Goal: Information Seeking & Learning: Learn about a topic

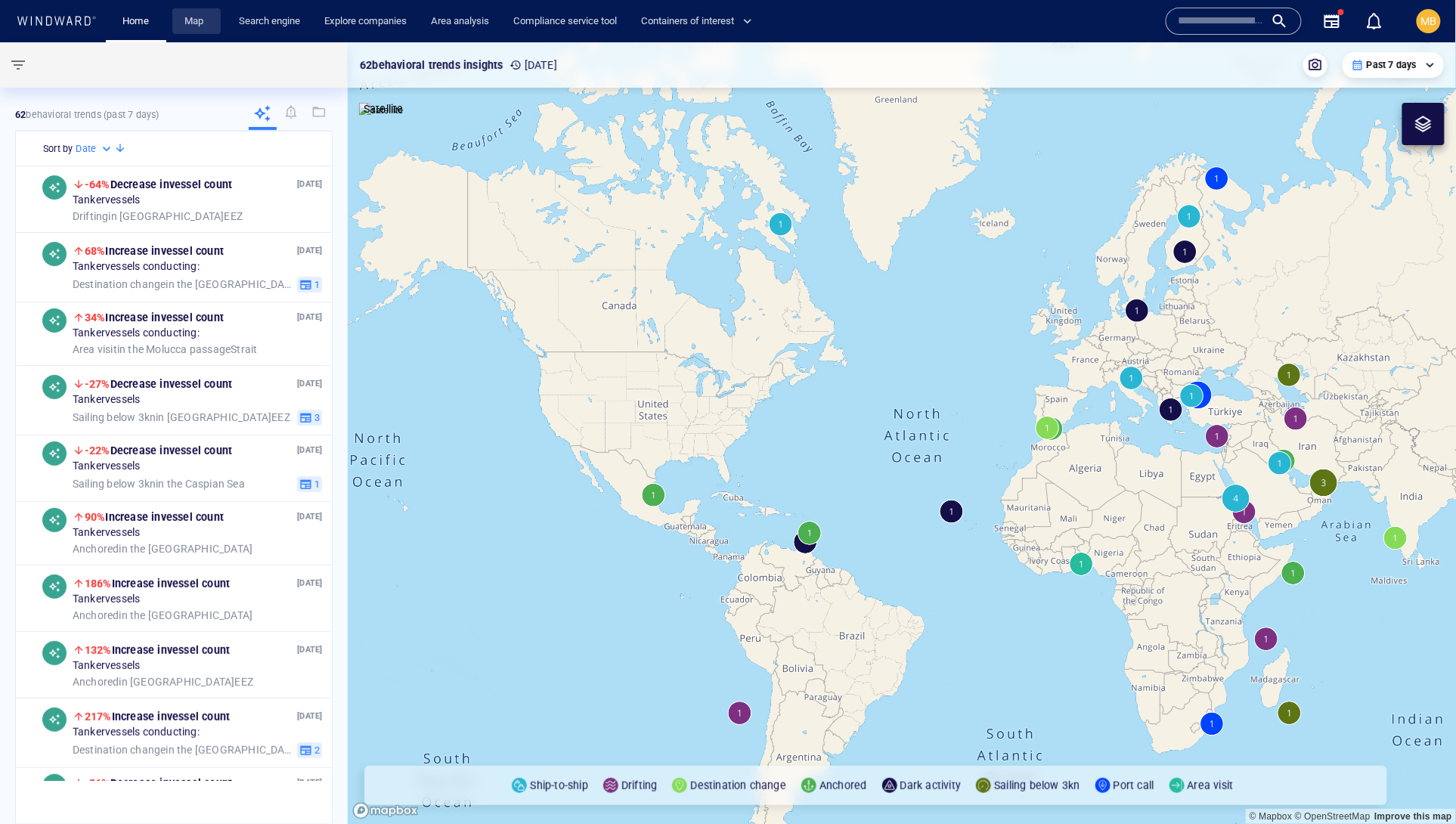
click at [212, 20] on link "Map" at bounding box center [197, 21] width 36 height 26
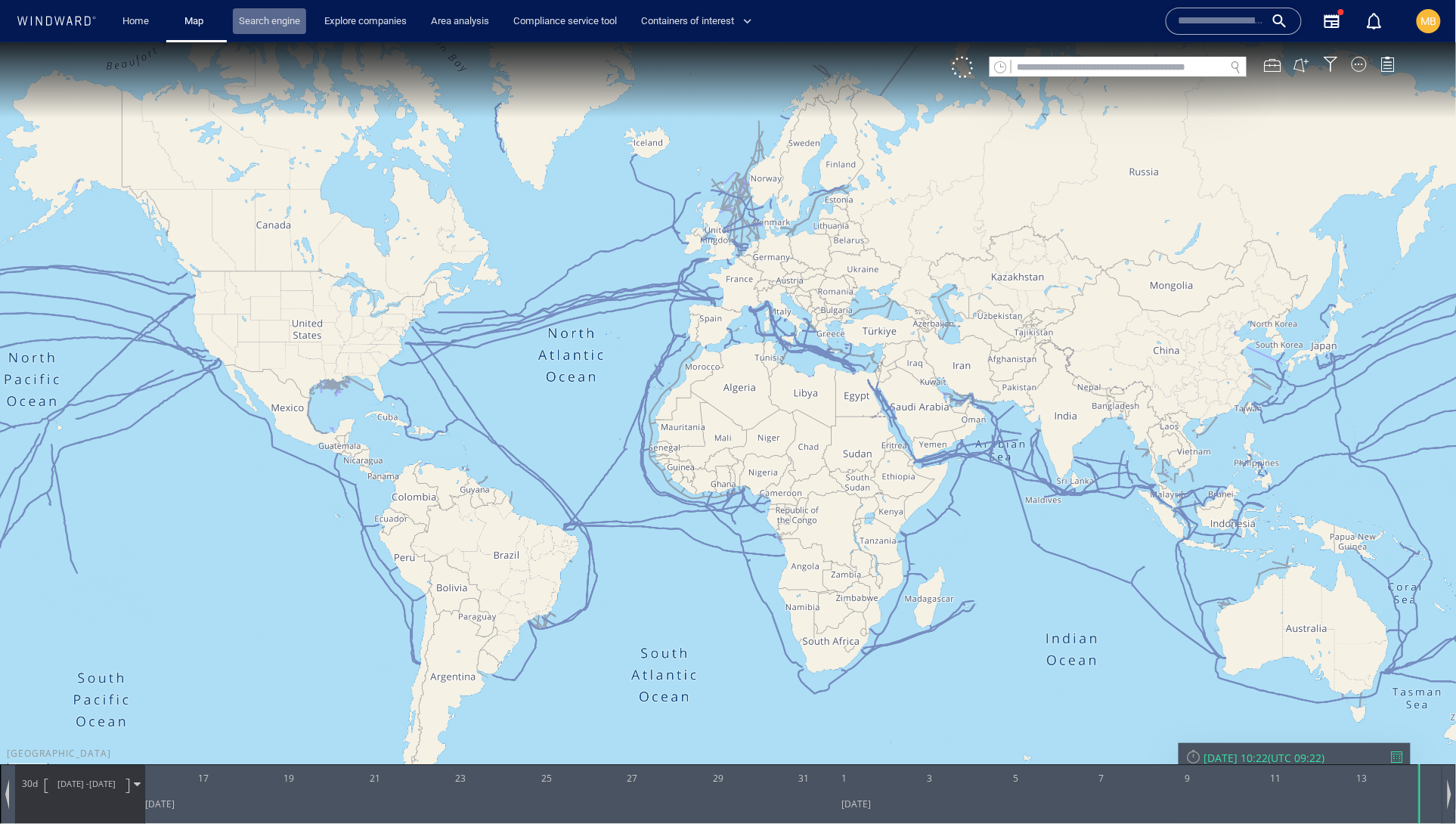
click at [272, 16] on link "Search engine" at bounding box center [269, 21] width 73 height 26
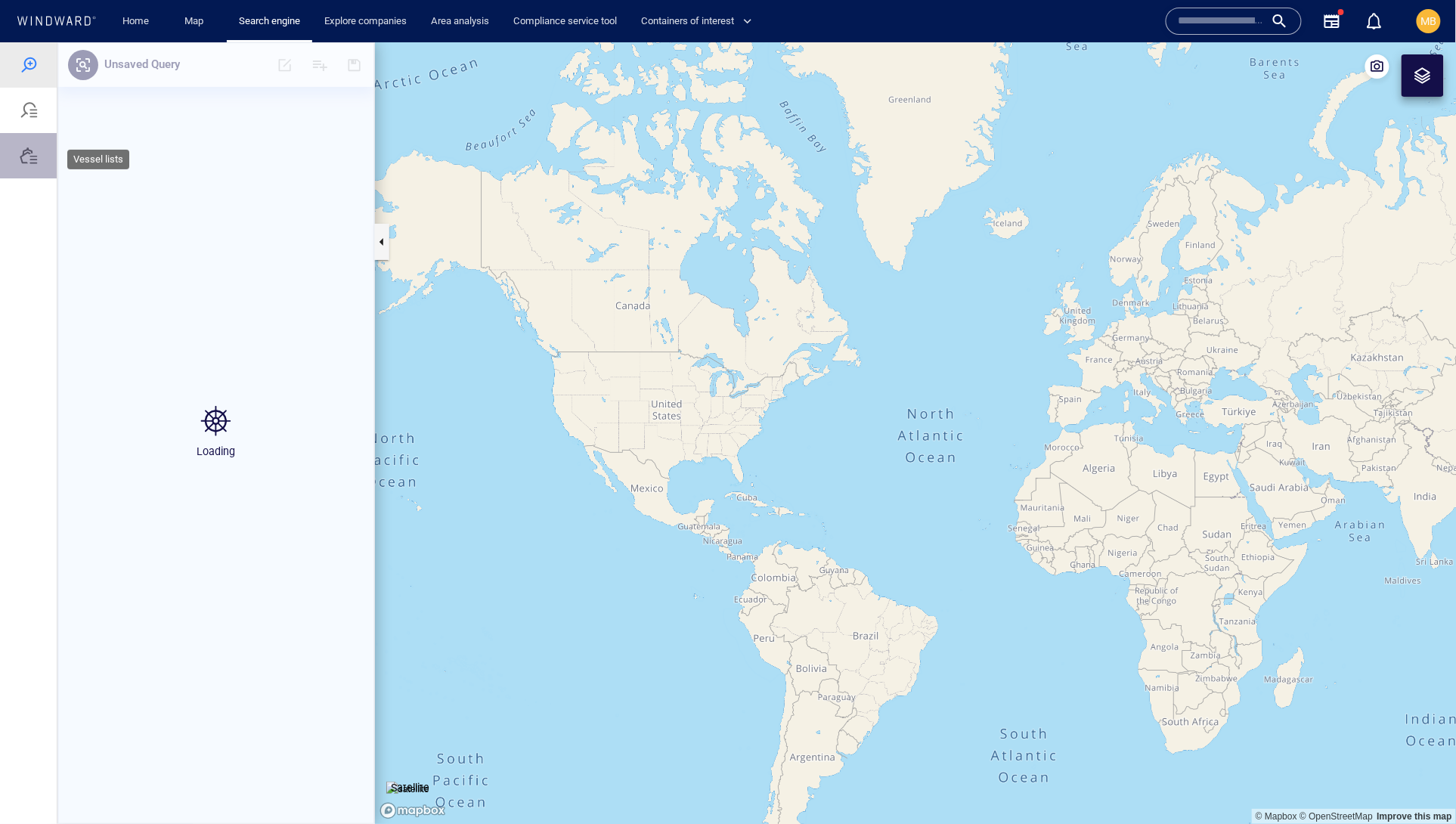
click at [34, 164] on div at bounding box center [29, 155] width 18 height 18
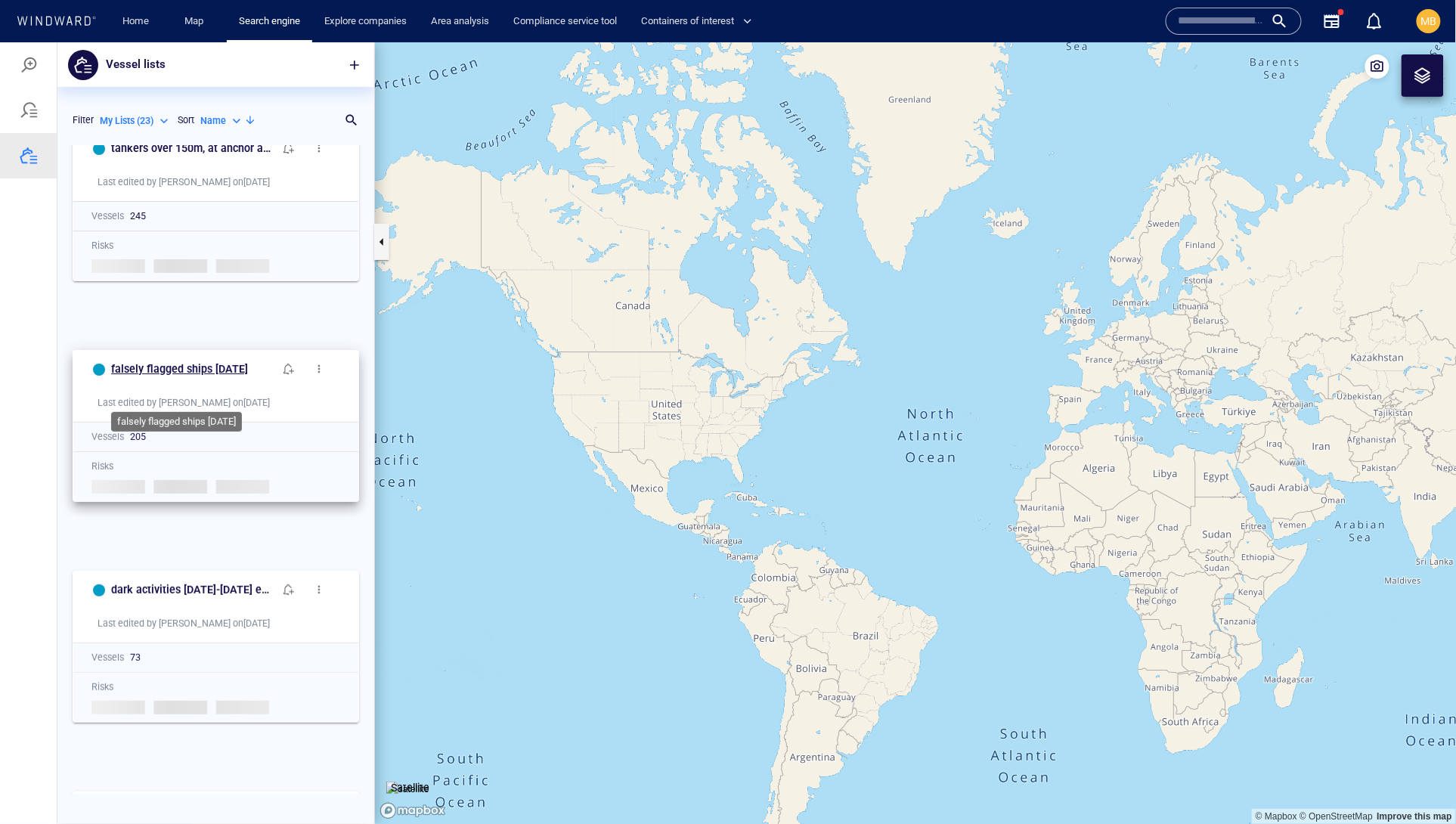
scroll to position [38, 0]
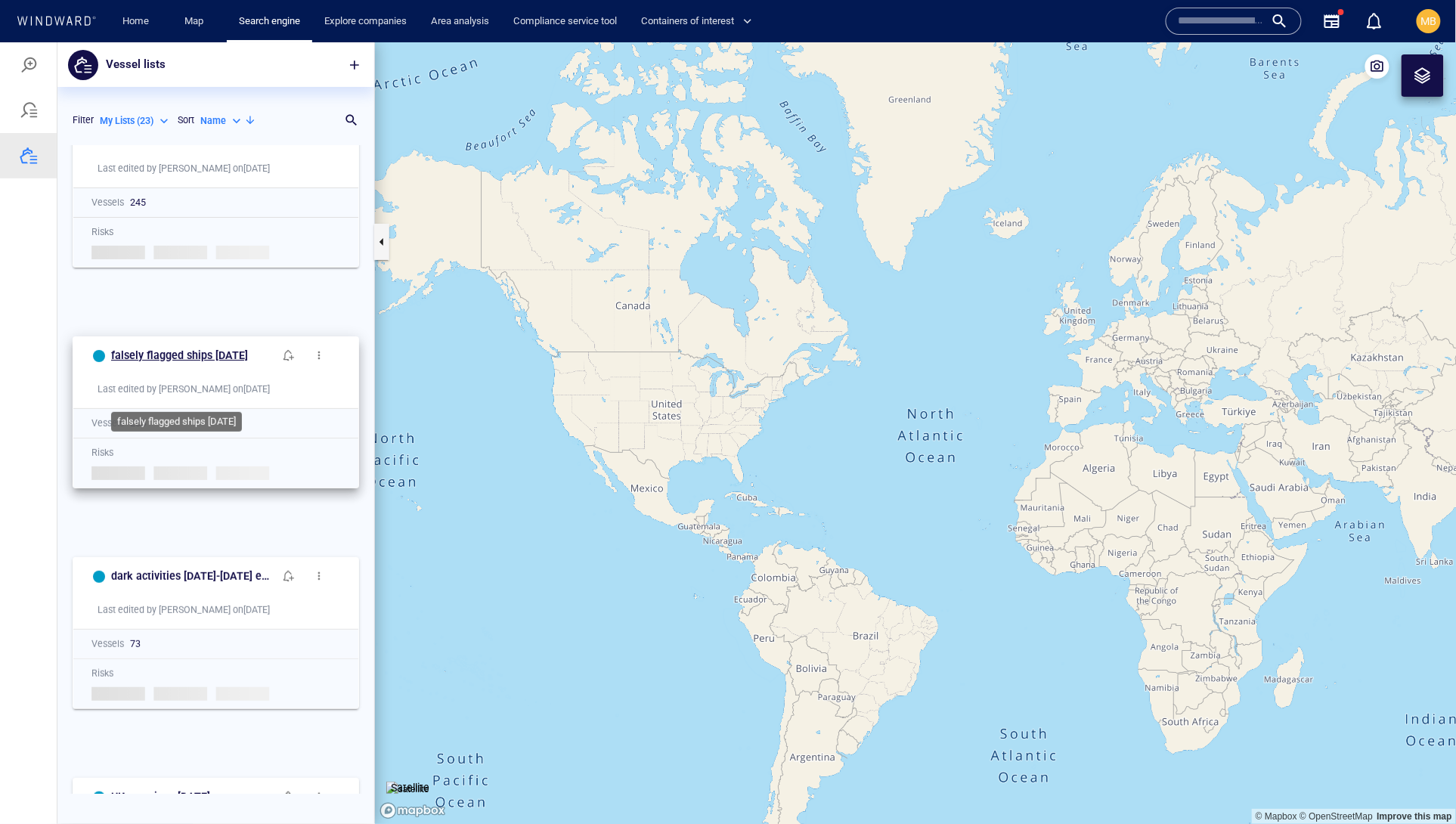
click at [188, 365] on h6 "falsely flagged ships [DATE]" at bounding box center [179, 355] width 137 height 19
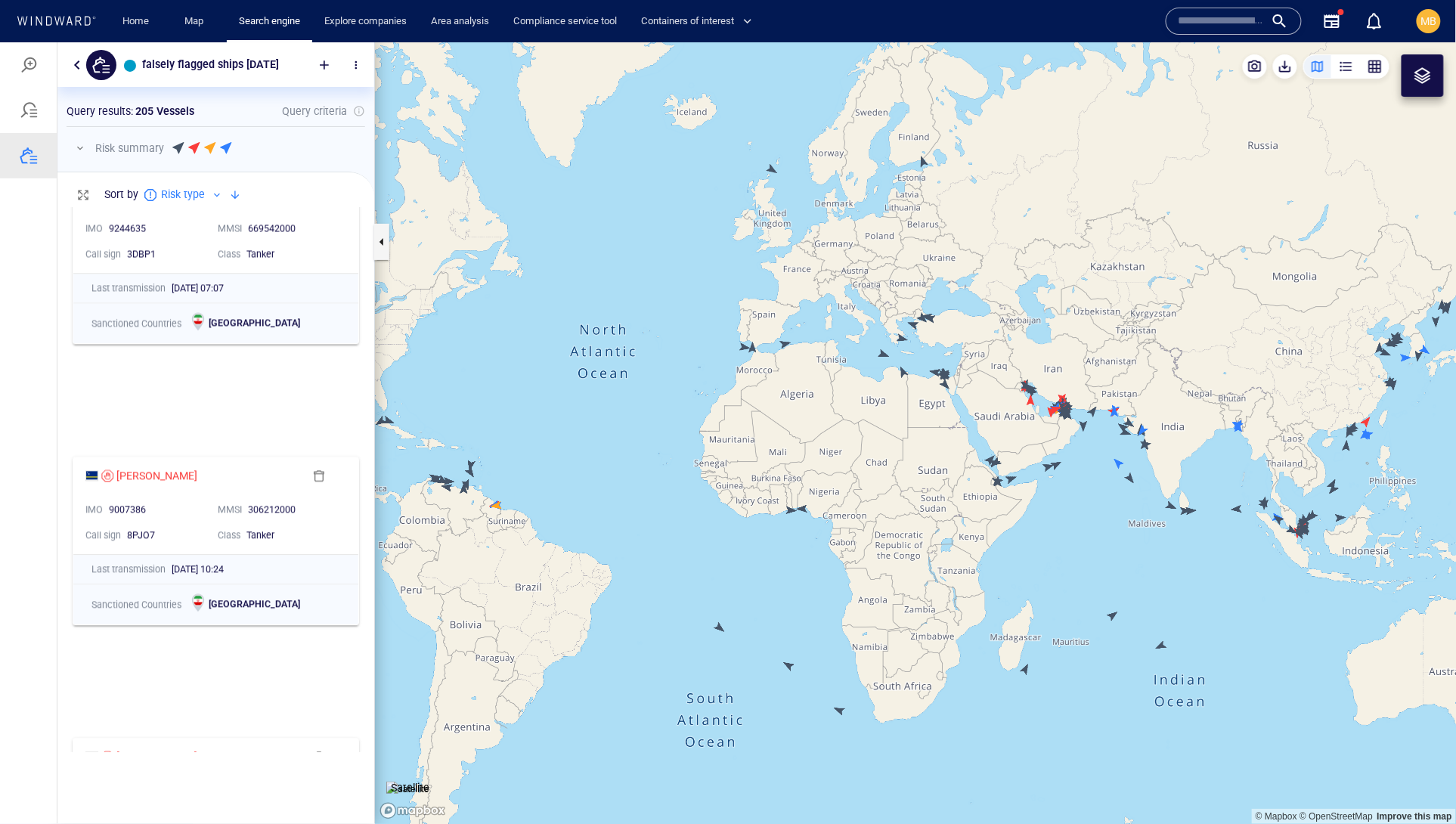
scroll to position [1220, 0]
click at [150, 484] on div "XI WANG MU" at bounding box center [157, 475] width 81 height 18
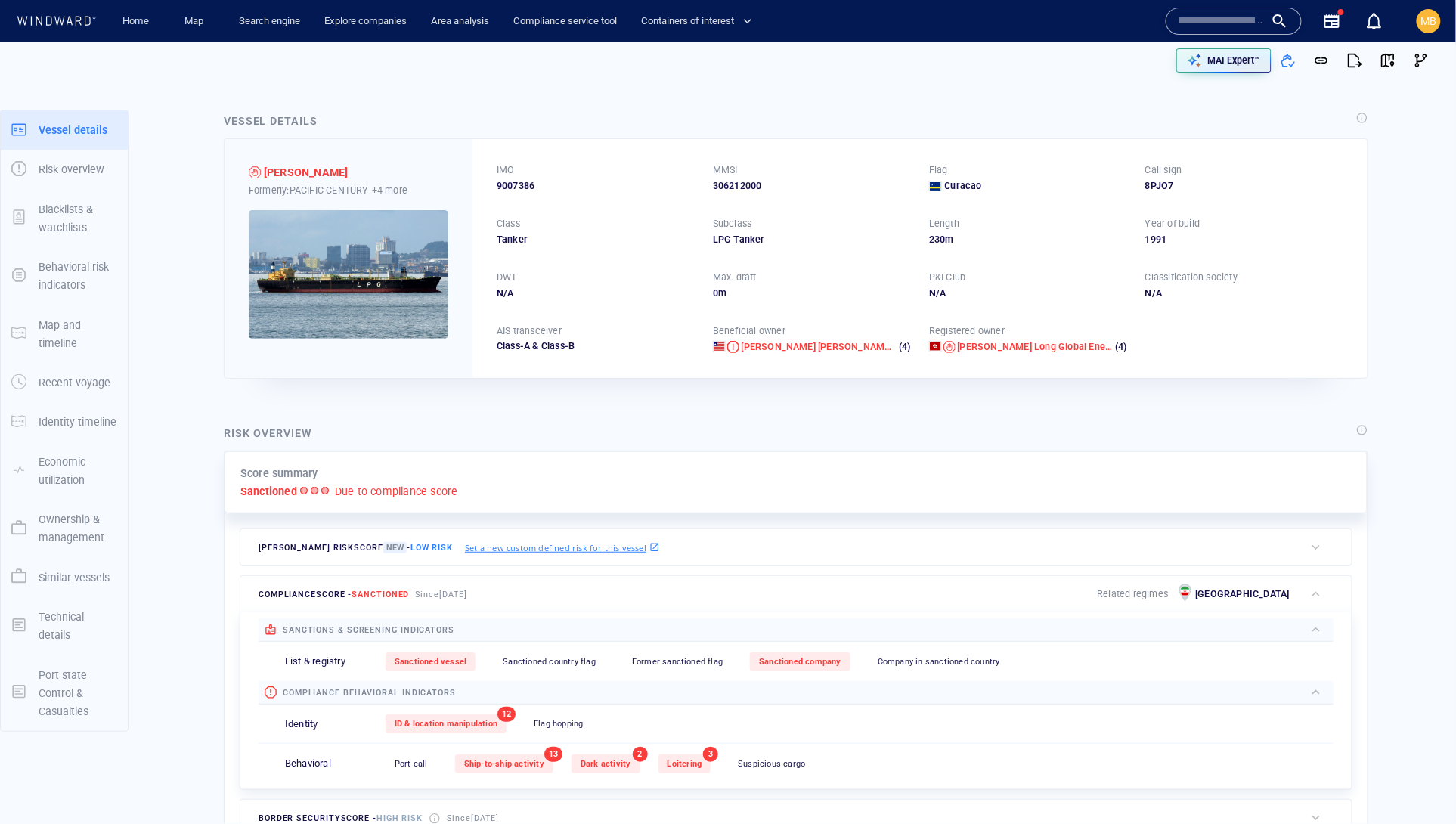
scroll to position [352139, 0]
